Goal: Communication & Community: Share content

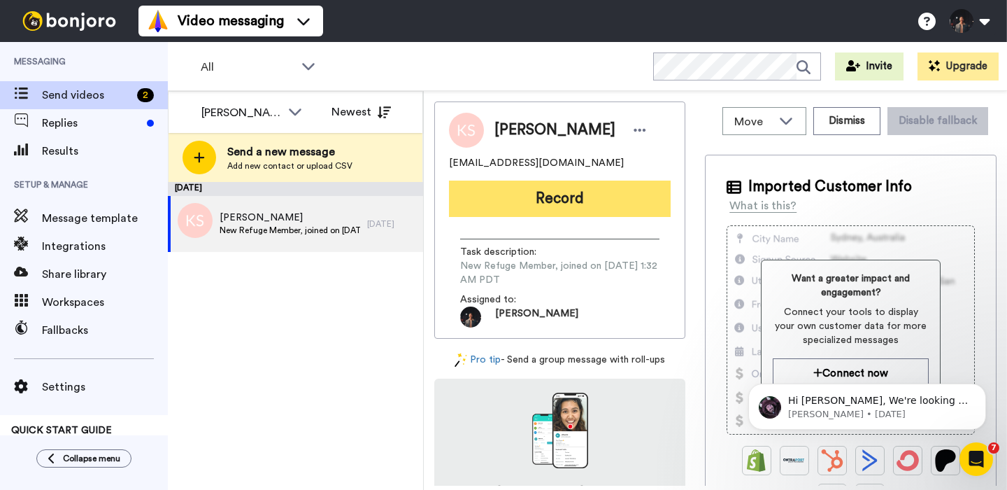
click at [499, 206] on button "Record" at bounding box center [560, 198] width 222 height 36
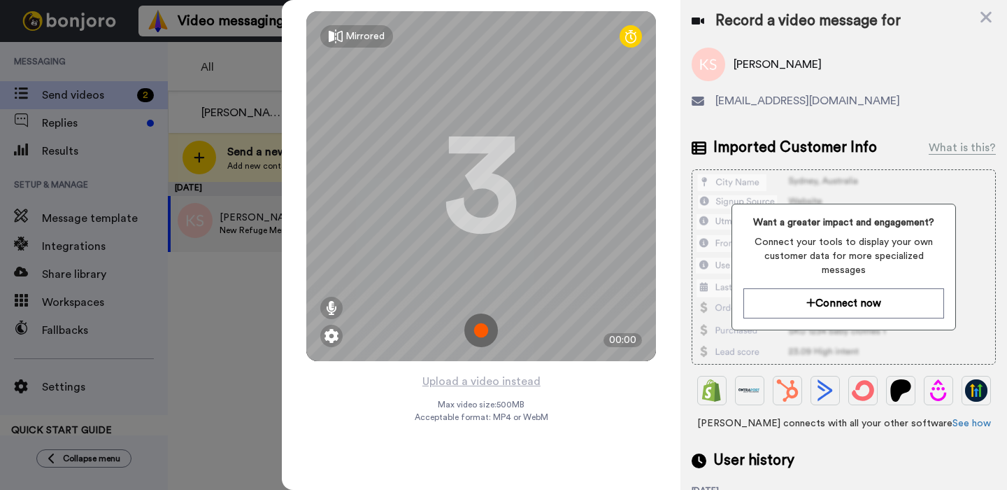
click at [495, 325] on img at bounding box center [482, 330] width 34 height 34
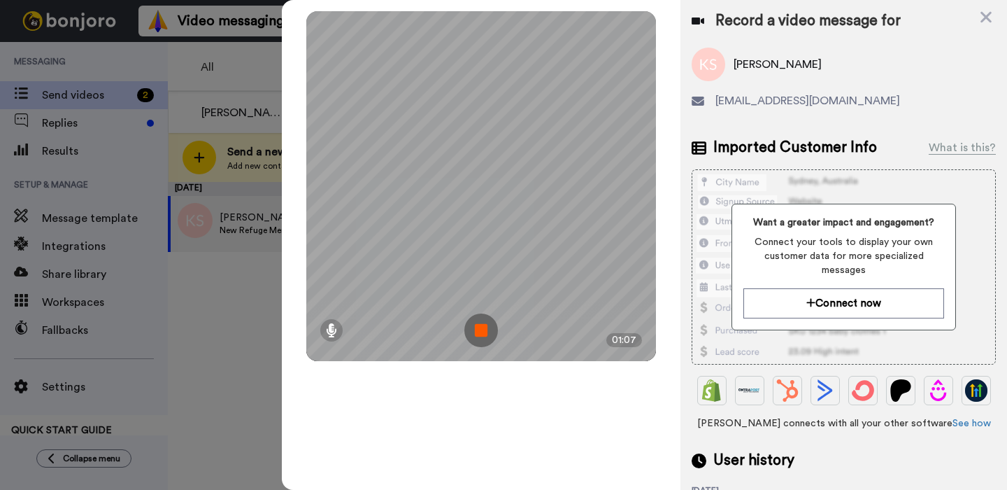
click at [495, 325] on img at bounding box center [482, 330] width 34 height 34
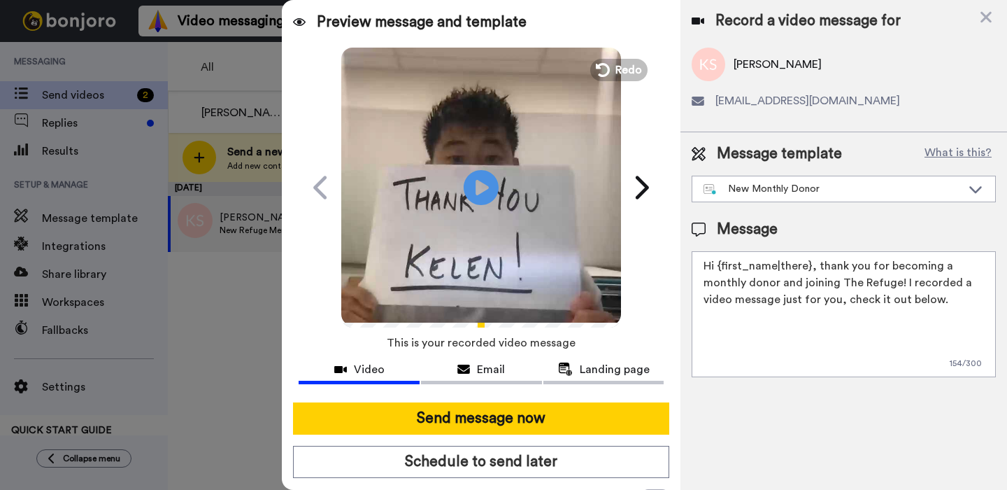
click at [522, 129] on video at bounding box center [481, 185] width 280 height 280
click at [509, 215] on video at bounding box center [481, 185] width 280 height 280
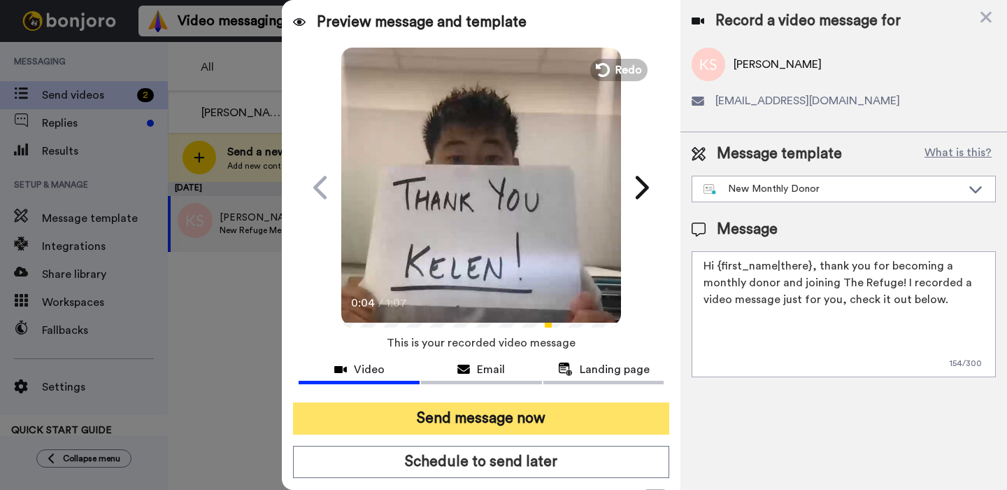
click at [531, 430] on button "Send message now" at bounding box center [481, 418] width 376 height 32
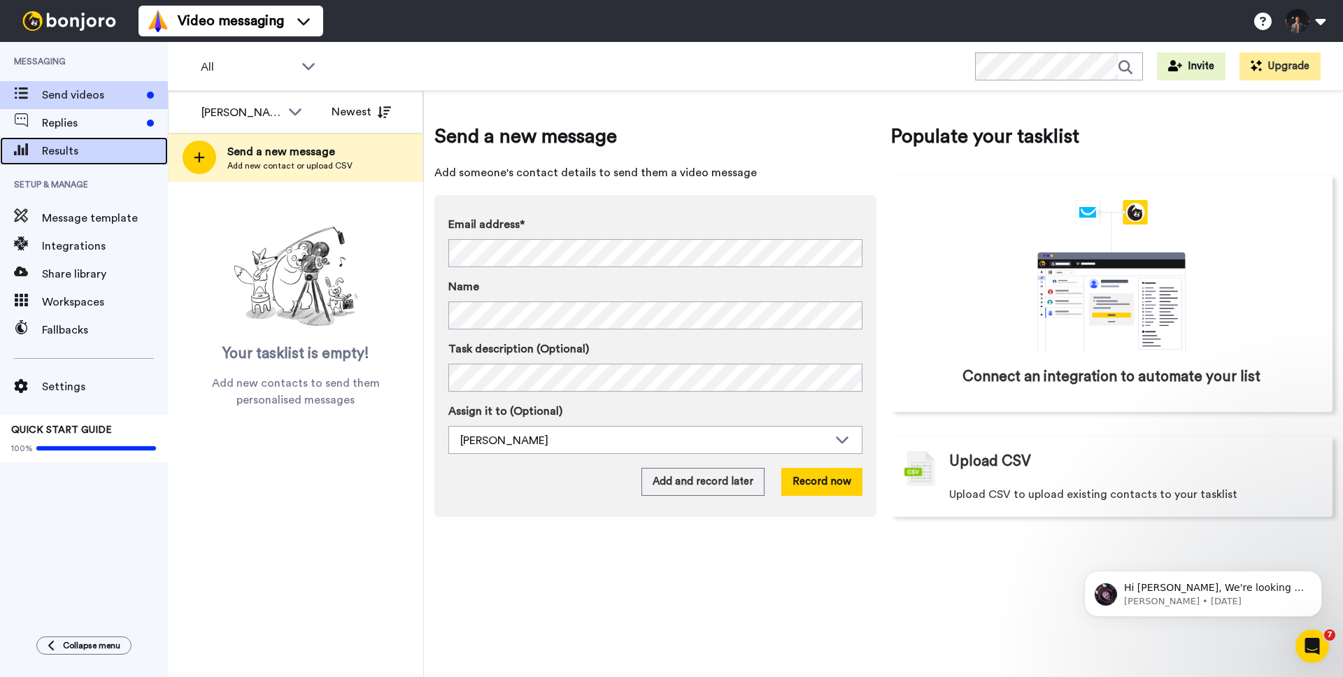
click at [84, 154] on span "Results" at bounding box center [105, 151] width 126 height 17
